Goal: Information Seeking & Learning: Check status

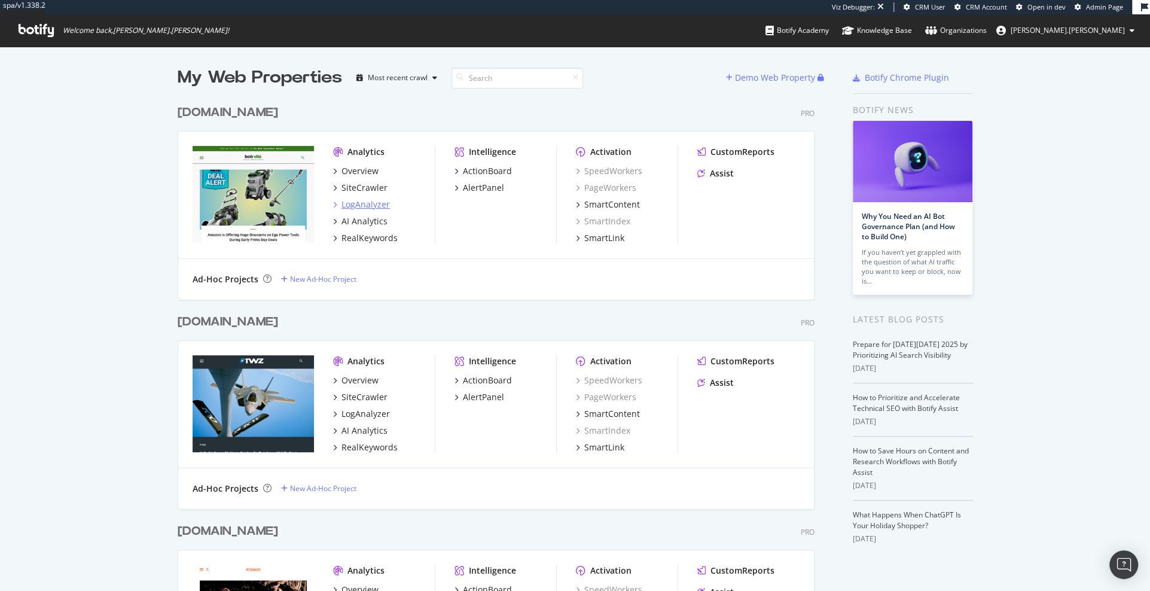
click at [365, 201] on div "LogAnalyzer" at bounding box center [365, 204] width 48 height 12
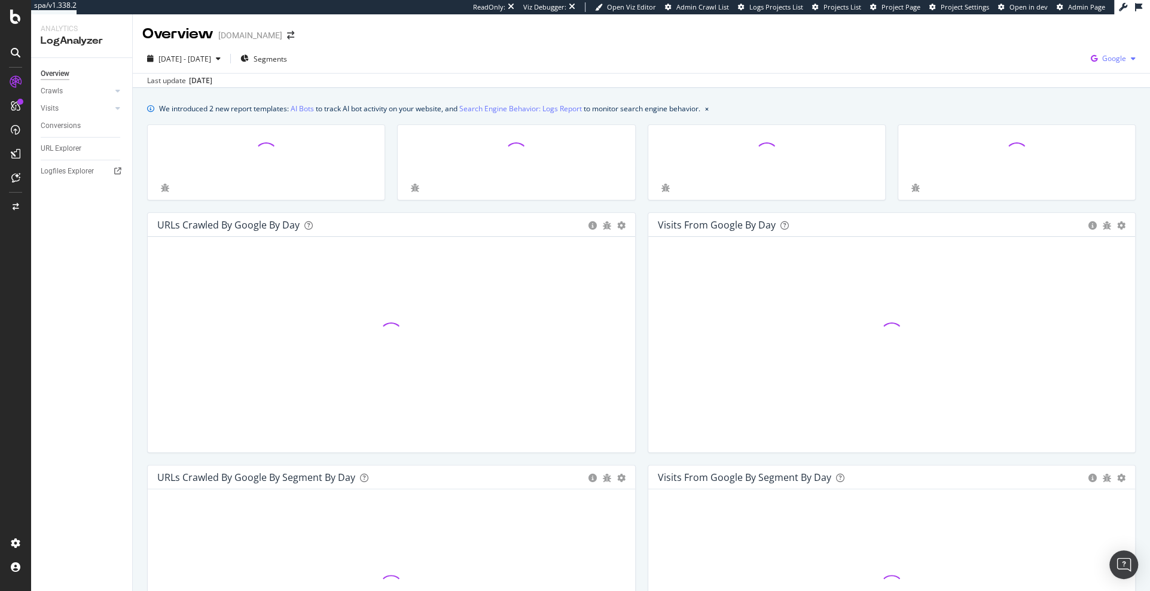
click at [1106, 60] on span "Google" at bounding box center [1114, 58] width 24 height 10
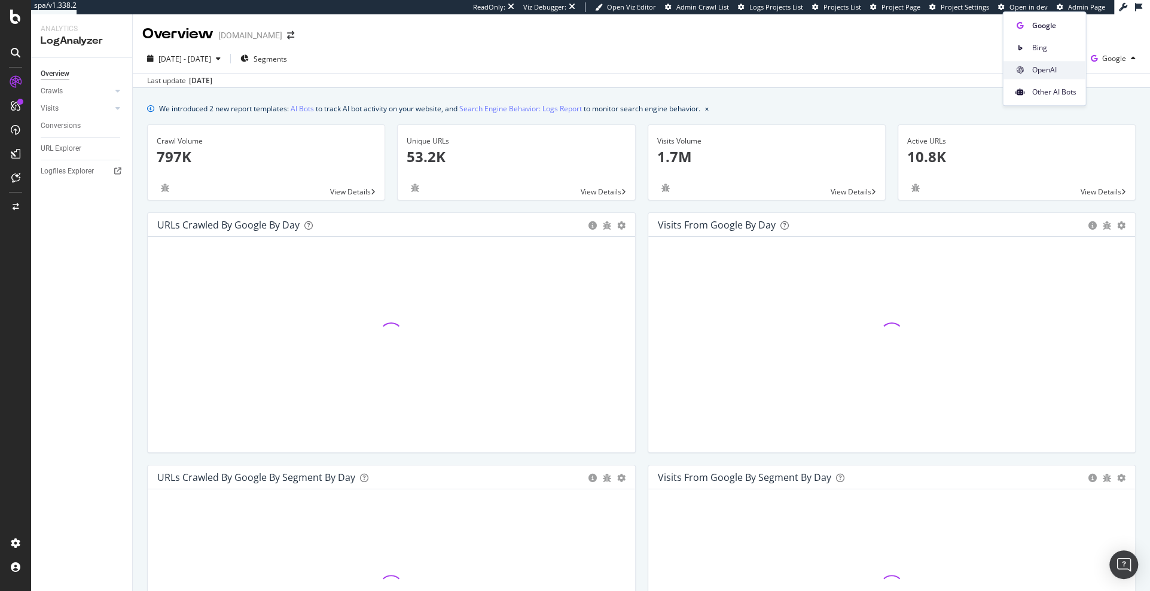
click at [1061, 65] on span "OpenAI" at bounding box center [1053, 70] width 44 height 11
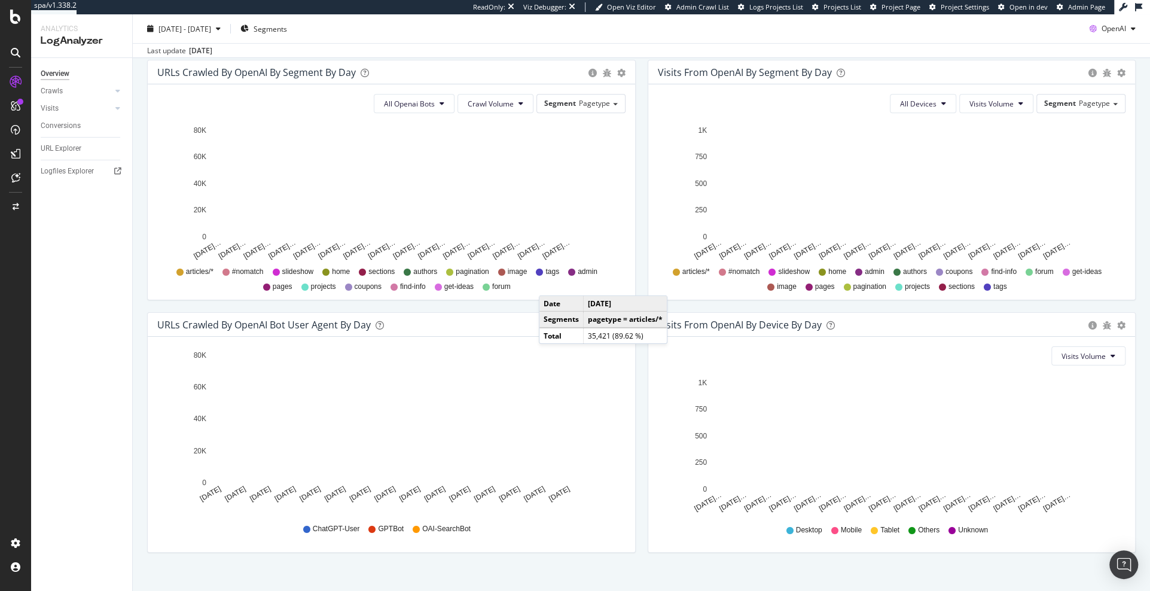
scroll to position [418, 0]
